Goal: Task Accomplishment & Management: Use online tool/utility

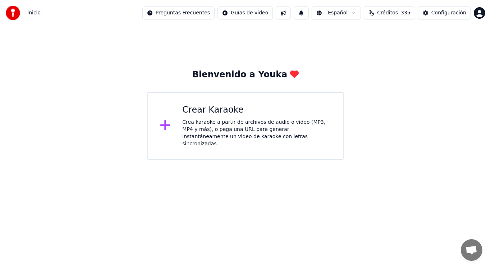
click at [227, 127] on div "Crea karaoke a partir de archivos de audio o video (MP3, MP4 y más), o pega una…" at bounding box center [256, 133] width 149 height 29
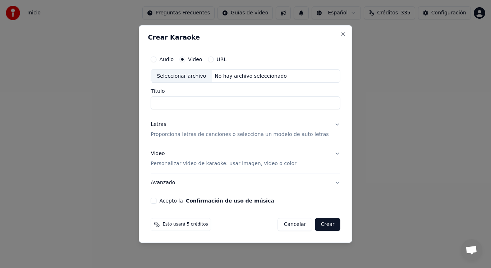
click at [189, 77] on div "Seleccionar archivo" at bounding box center [181, 76] width 61 height 13
drag, startPoint x: 245, startPoint y: 103, endPoint x: 205, endPoint y: 105, distance: 39.6
click at [205, 105] on input "**********" at bounding box center [244, 103] width 189 height 13
paste input "**********"
type input "**********"
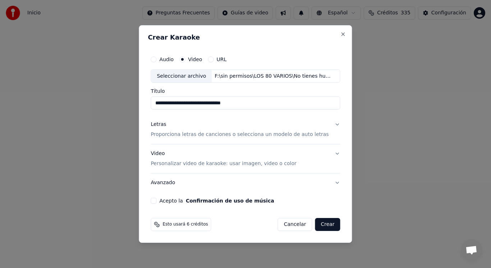
click at [330, 124] on button "Letras Proporciona letras de canciones o selecciona un modelo de auto letras" at bounding box center [244, 129] width 189 height 29
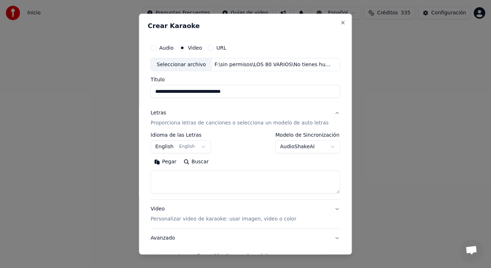
click at [203, 147] on button "English English" at bounding box center [180, 146] width 60 height 13
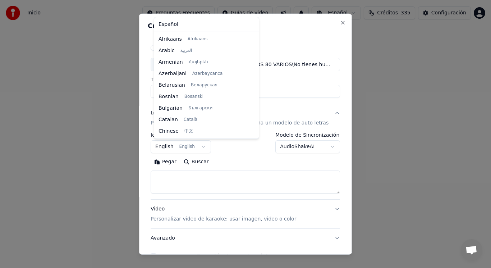
scroll to position [57, 0]
select select "**"
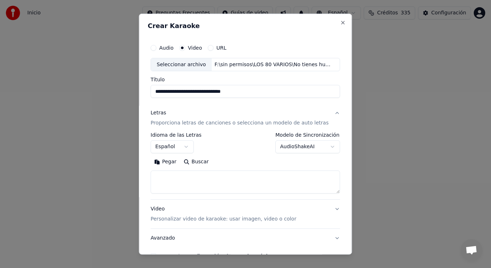
click at [202, 176] on textarea at bounding box center [244, 181] width 189 height 23
paste textarea "**********"
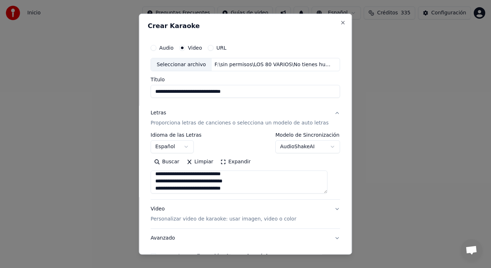
scroll to position [0, 0]
click at [159, 177] on textarea "**********" at bounding box center [238, 181] width 177 height 23
click at [183, 177] on textarea at bounding box center [238, 181] width 177 height 23
click at [166, 184] on textarea at bounding box center [238, 181] width 177 height 23
click at [191, 185] on textarea at bounding box center [238, 181] width 177 height 23
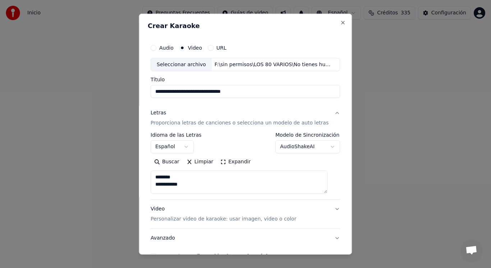
click at [193, 184] on textarea at bounding box center [238, 181] width 177 height 23
click at [159, 185] on textarea at bounding box center [238, 181] width 177 height 23
click at [171, 185] on textarea at bounding box center [238, 181] width 177 height 23
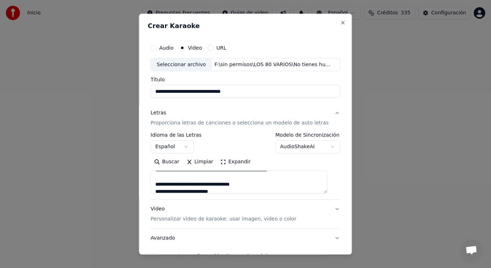
click at [162, 184] on textarea at bounding box center [238, 181] width 177 height 23
click at [230, 177] on textarea at bounding box center [238, 181] width 177 height 23
click at [228, 184] on textarea at bounding box center [238, 181] width 177 height 23
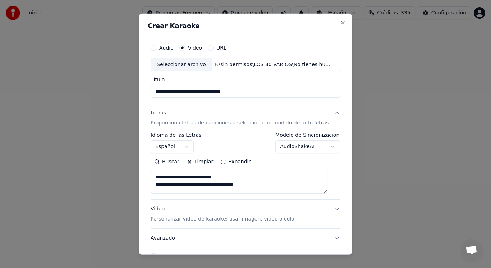
click at [214, 178] on textarea at bounding box center [238, 181] width 177 height 23
click at [199, 185] on textarea at bounding box center [238, 181] width 177 height 23
click at [272, 184] on textarea at bounding box center [238, 181] width 177 height 23
click at [158, 185] on textarea at bounding box center [238, 181] width 177 height 23
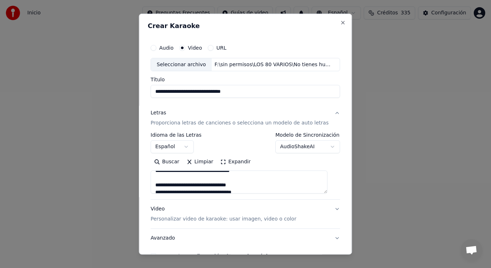
scroll to position [115, 0]
click at [194, 185] on textarea at bounding box center [238, 181] width 177 height 23
click at [230, 184] on textarea at bounding box center [238, 181] width 177 height 23
click at [193, 184] on textarea at bounding box center [238, 181] width 177 height 23
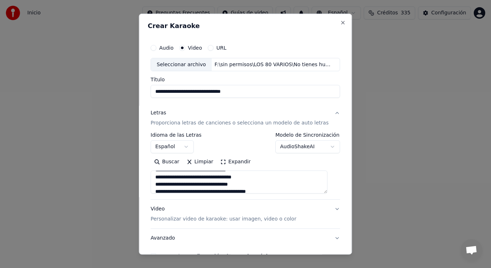
click at [235, 184] on textarea at bounding box center [238, 181] width 177 height 23
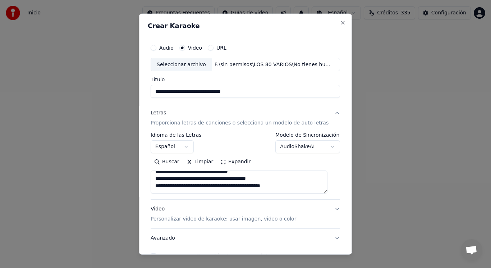
scroll to position [144, 0]
click at [281, 184] on textarea at bounding box center [238, 181] width 177 height 23
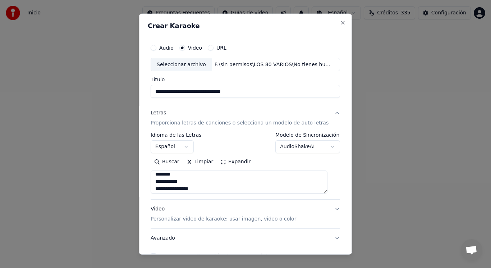
scroll to position [0, 0]
drag, startPoint x: 158, startPoint y: 184, endPoint x: 202, endPoint y: 175, distance: 45.2
click at [202, 175] on textarea at bounding box center [238, 181] width 177 height 23
click at [246, 188] on textarea at bounding box center [238, 181] width 177 height 23
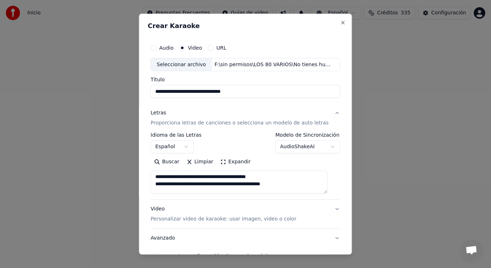
scroll to position [144, 0]
click at [295, 185] on textarea at bounding box center [238, 181] width 177 height 23
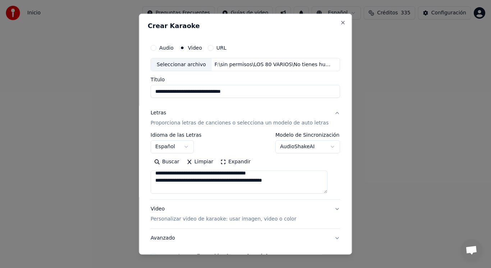
scroll to position [146, 0]
paste textarea "**********"
click at [295, 183] on textarea at bounding box center [238, 181] width 177 height 23
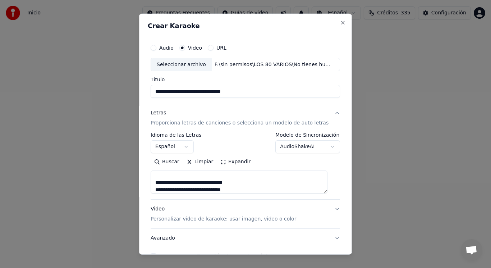
click at [158, 181] on textarea at bounding box center [238, 181] width 177 height 23
click at [175, 183] on textarea at bounding box center [238, 181] width 177 height 23
click at [158, 182] on textarea at bounding box center [238, 181] width 177 height 23
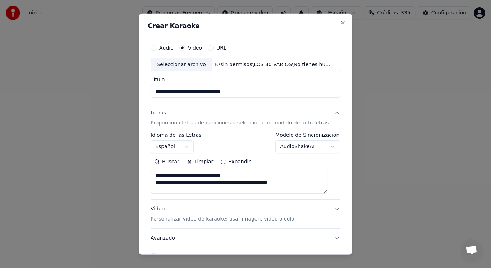
click at [317, 184] on textarea at bounding box center [238, 181] width 177 height 23
click at [162, 176] on textarea at bounding box center [238, 181] width 177 height 23
click at [221, 175] on textarea at bounding box center [238, 181] width 177 height 23
click at [288, 175] on textarea at bounding box center [238, 181] width 177 height 23
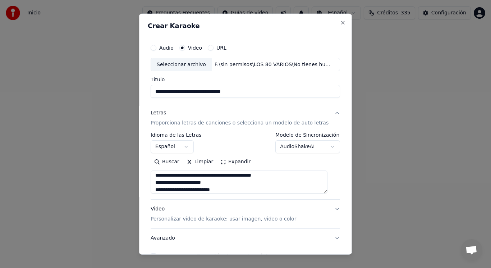
click at [229, 183] on textarea at bounding box center [238, 181] width 177 height 23
click at [231, 188] on textarea at bounding box center [238, 181] width 177 height 23
click at [237, 183] on textarea at bounding box center [238, 181] width 177 height 23
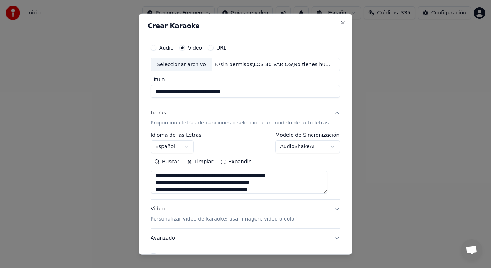
click at [161, 190] on textarea at bounding box center [238, 181] width 177 height 23
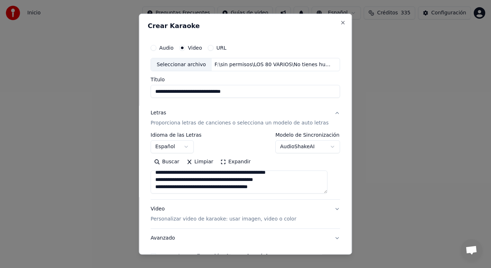
scroll to position [256, 0]
click at [279, 172] on textarea at bounding box center [238, 181] width 177 height 23
click at [159, 189] on textarea at bounding box center [238, 181] width 177 height 23
click at [278, 188] on textarea at bounding box center [238, 181] width 177 height 23
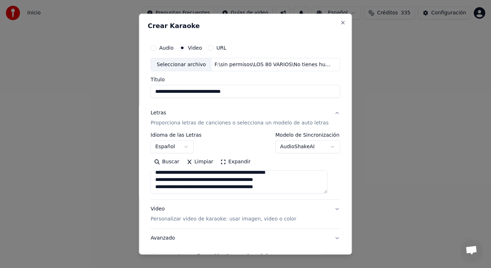
scroll to position [260, 0]
paste textarea "**********"
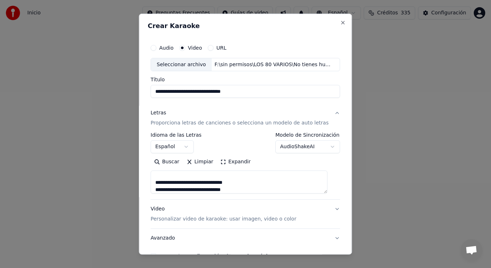
click at [245, 175] on textarea at bounding box center [238, 181] width 177 height 23
click at [163, 190] on textarea at bounding box center [238, 181] width 177 height 23
click at [158, 190] on textarea at bounding box center [238, 181] width 177 height 23
click at [264, 190] on textarea at bounding box center [238, 181] width 177 height 23
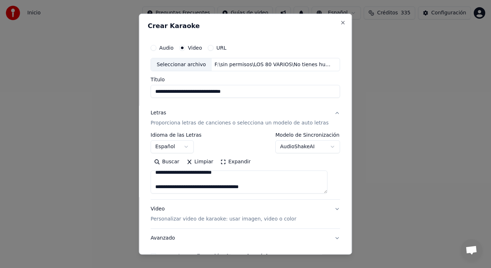
scroll to position [304, 0]
click at [263, 182] on textarea at bounding box center [238, 181] width 177 height 23
click at [222, 176] on textarea at bounding box center [238, 181] width 177 height 23
click at [239, 190] on textarea at bounding box center [238, 181] width 177 height 23
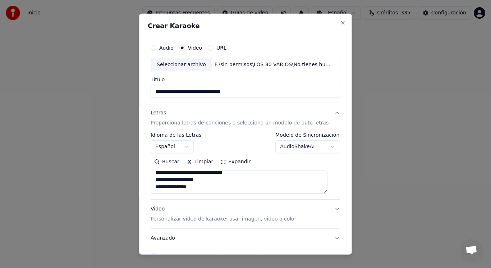
scroll to position [390, 0]
paste textarea "**********"
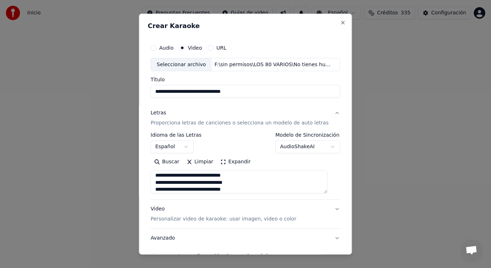
click at [162, 175] on textarea at bounding box center [238, 181] width 177 height 23
click at [158, 191] on textarea at bounding box center [238, 181] width 177 height 23
click at [314, 191] on textarea at bounding box center [238, 181] width 177 height 23
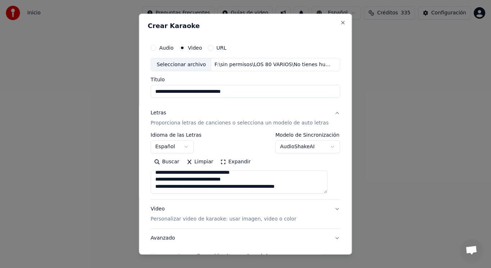
scroll to position [462, 0]
paste textarea "**********"
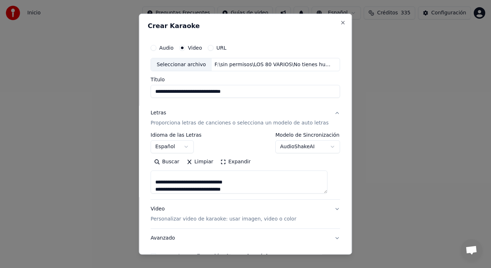
click at [162, 189] on textarea at bounding box center [238, 181] width 177 height 23
click at [159, 190] on textarea at bounding box center [238, 181] width 177 height 23
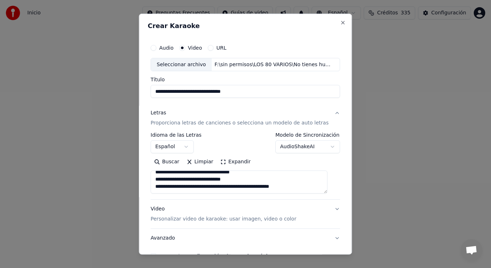
scroll to position [500, 0]
click at [316, 180] on textarea at bounding box center [238, 181] width 177 height 23
paste textarea "**********"
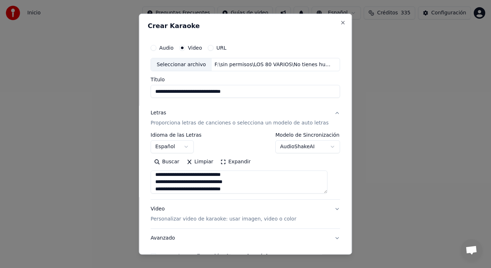
scroll to position [519, 0]
click at [162, 174] on textarea at bounding box center [238, 181] width 177 height 23
click at [159, 190] on textarea at bounding box center [238, 181] width 177 height 23
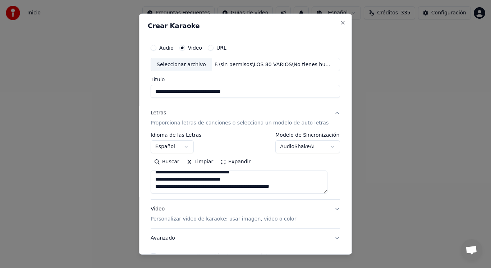
scroll to position [533, 0]
click at [316, 190] on textarea at bounding box center [238, 181] width 177 height 23
type textarea "**********"
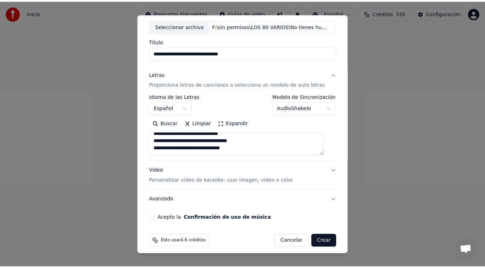
scroll to position [43, 0]
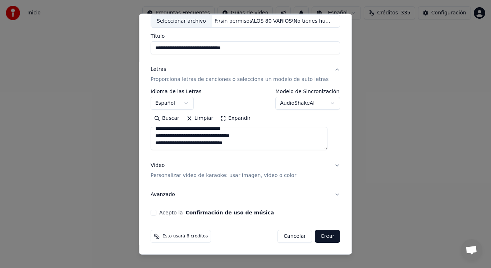
click at [156, 210] on button "Acepto la Confirmación de uso de música" at bounding box center [153, 212] width 6 height 6
click at [319, 236] on button "Crear" at bounding box center [327, 236] width 25 height 13
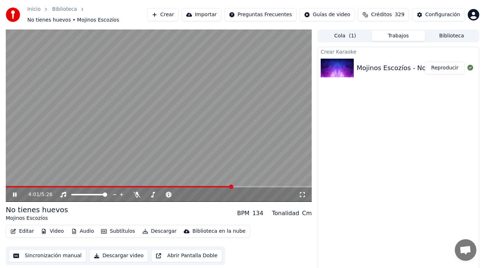
click at [14, 194] on icon at bounding box center [15, 194] width 4 height 4
click at [24, 231] on button "Editar" at bounding box center [22, 231] width 29 height 10
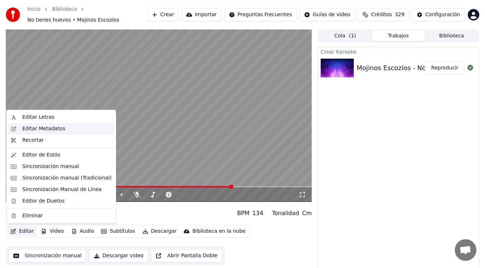
click at [50, 126] on div "Editar Metadatos" at bounding box center [43, 128] width 43 height 7
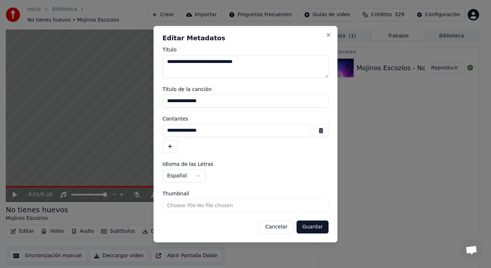
click at [320, 132] on button "button" at bounding box center [320, 130] width 15 height 13
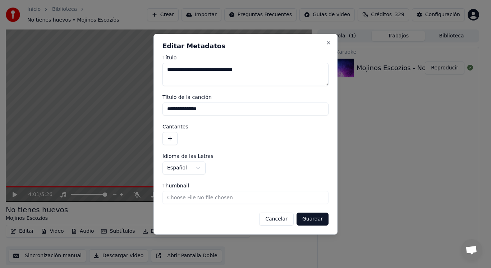
drag, startPoint x: 208, startPoint y: 108, endPoint x: 151, endPoint y: 113, distance: 57.3
click at [151, 113] on body "**********" at bounding box center [242, 134] width 485 height 268
click at [310, 219] on button "Guardar" at bounding box center [312, 218] width 32 height 13
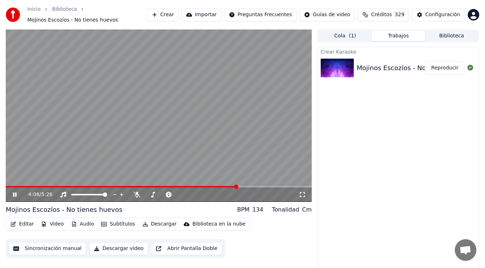
click at [15, 194] on icon at bounding box center [19, 194] width 17 height 6
